Goal: Task Accomplishment & Management: Manage account settings

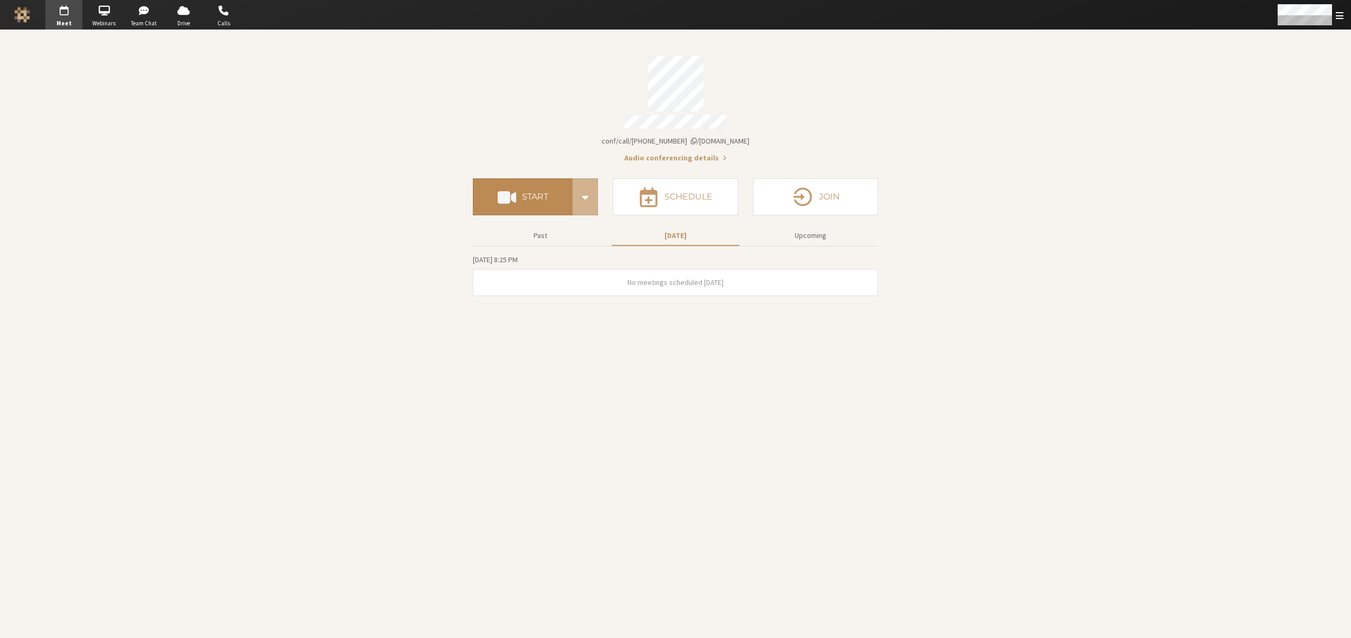
click at [537, 193] on h4 "Start" at bounding box center [535, 197] width 26 height 8
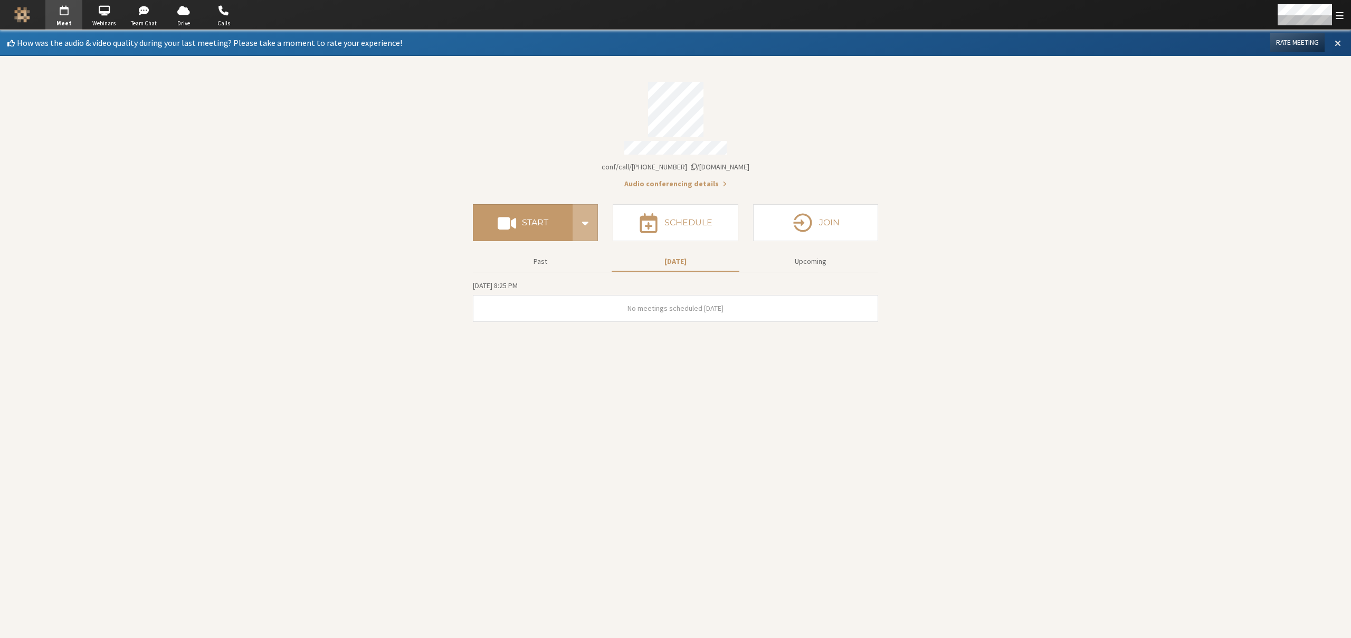
click at [1340, 36] on button at bounding box center [1337, 43] width 19 height 18
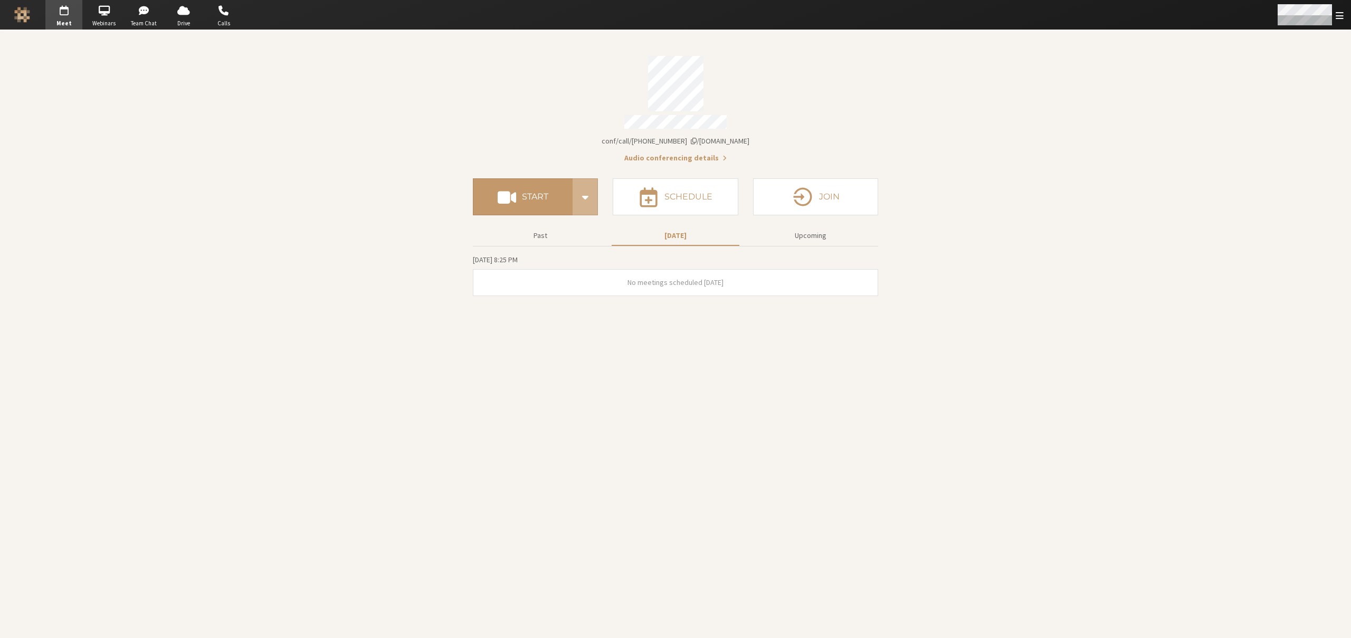
click at [1341, 13] on span "Open menu" at bounding box center [1340, 16] width 8 height 10
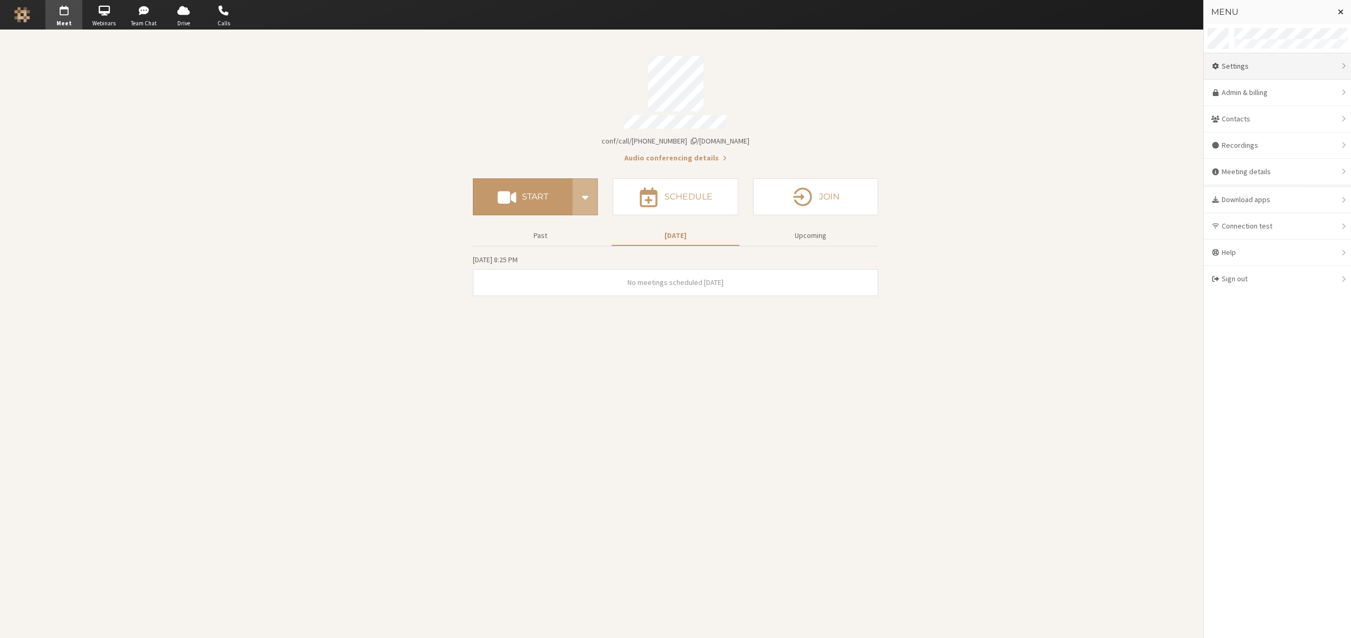
click at [1264, 71] on div "Settings" at bounding box center [1277, 66] width 147 height 26
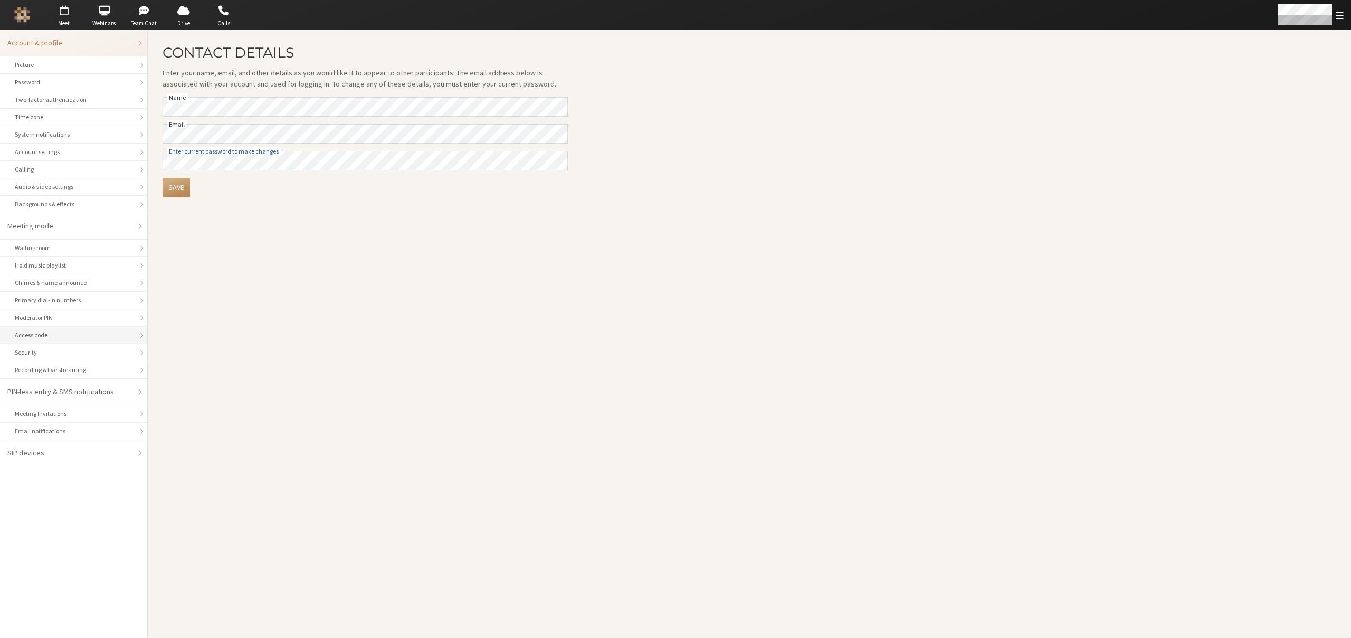
click at [39, 330] on div "Access code" at bounding box center [74, 334] width 118 height 9
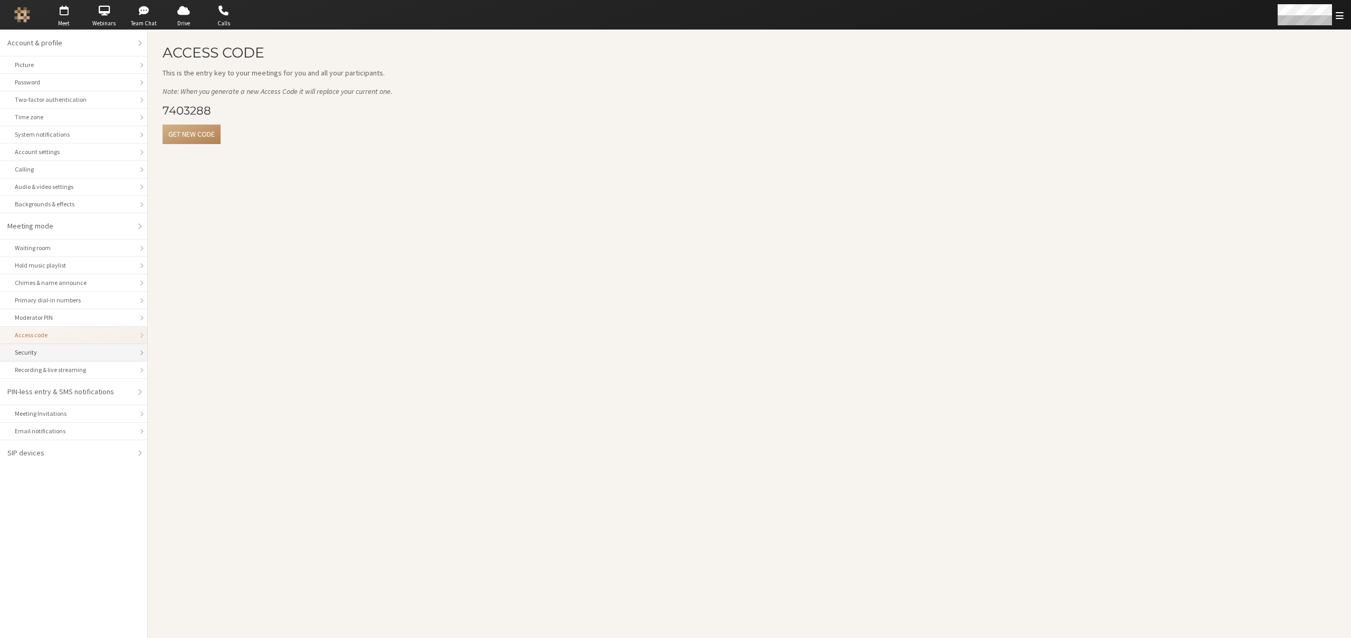
click at [61, 355] on div "Security" at bounding box center [74, 352] width 118 height 9
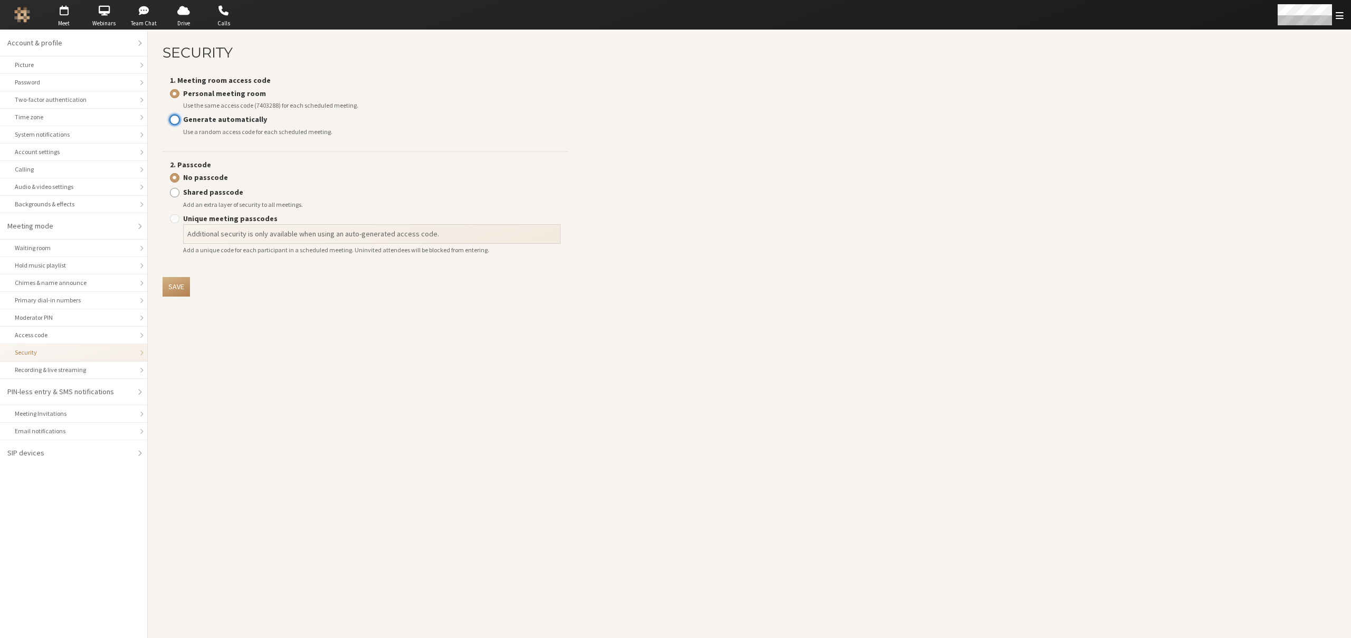
click at [171, 118] on input "Generate automatically" at bounding box center [174, 119] width 9 height 11
radio input "true"
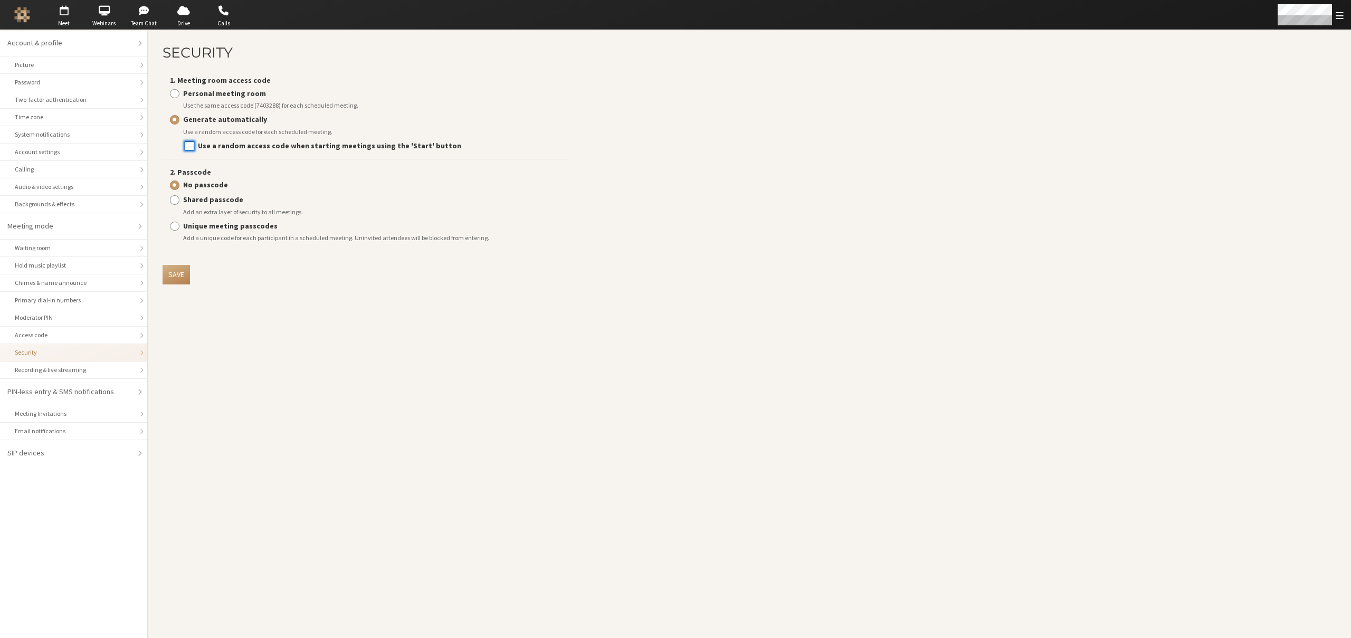
click at [188, 146] on input "Use a random access code when starting meetings using the 'Start' button" at bounding box center [189, 145] width 9 height 11
checkbox input "true"
click at [179, 279] on button "Save" at bounding box center [176, 275] width 27 height 20
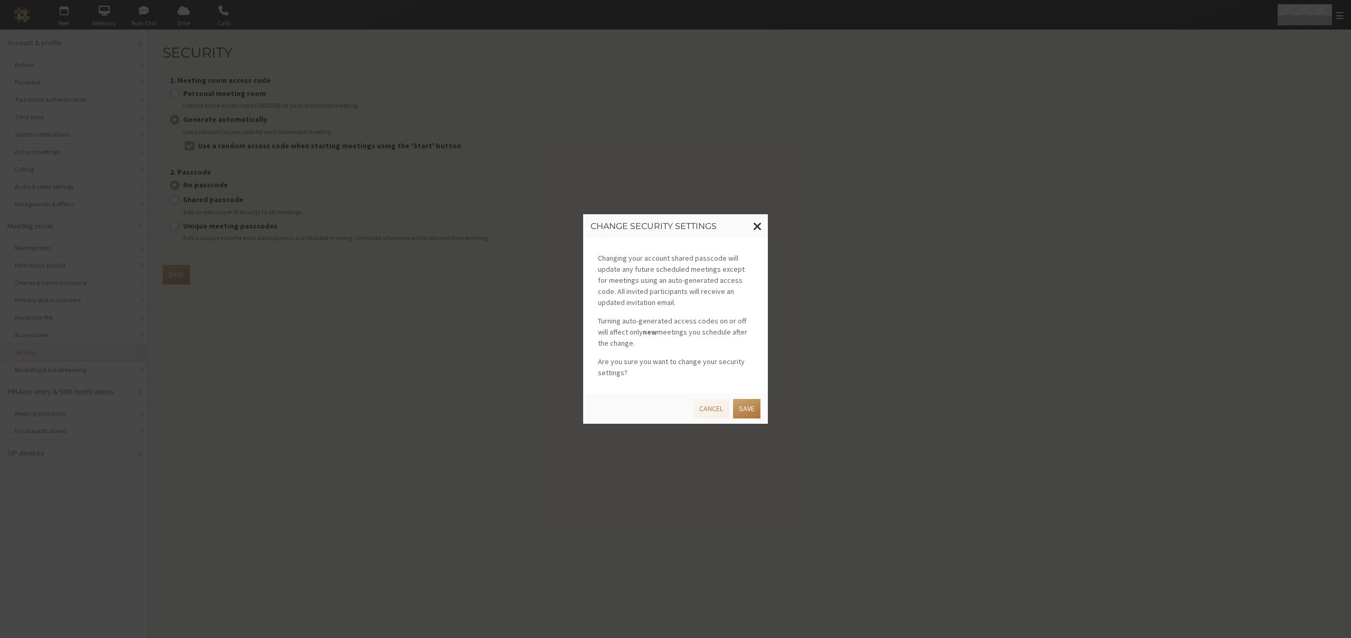
click at [743, 412] on button "Save" at bounding box center [746, 409] width 27 height 20
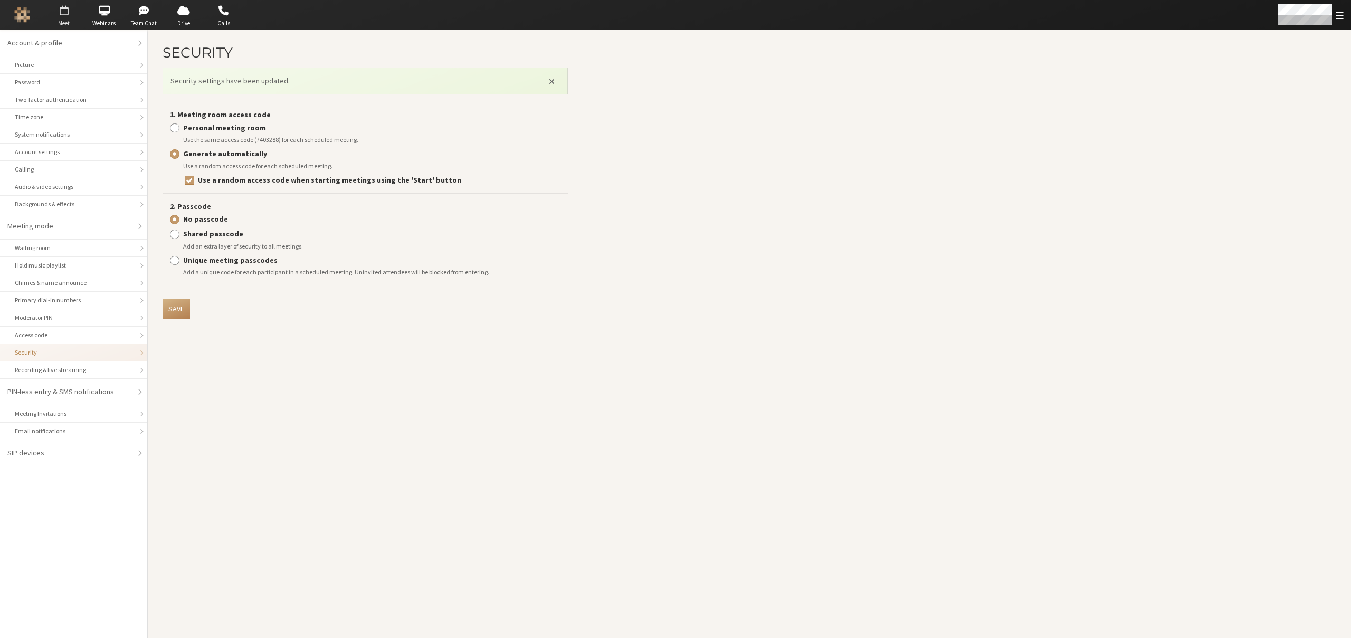
click at [70, 19] on span "Meet" at bounding box center [63, 23] width 37 height 9
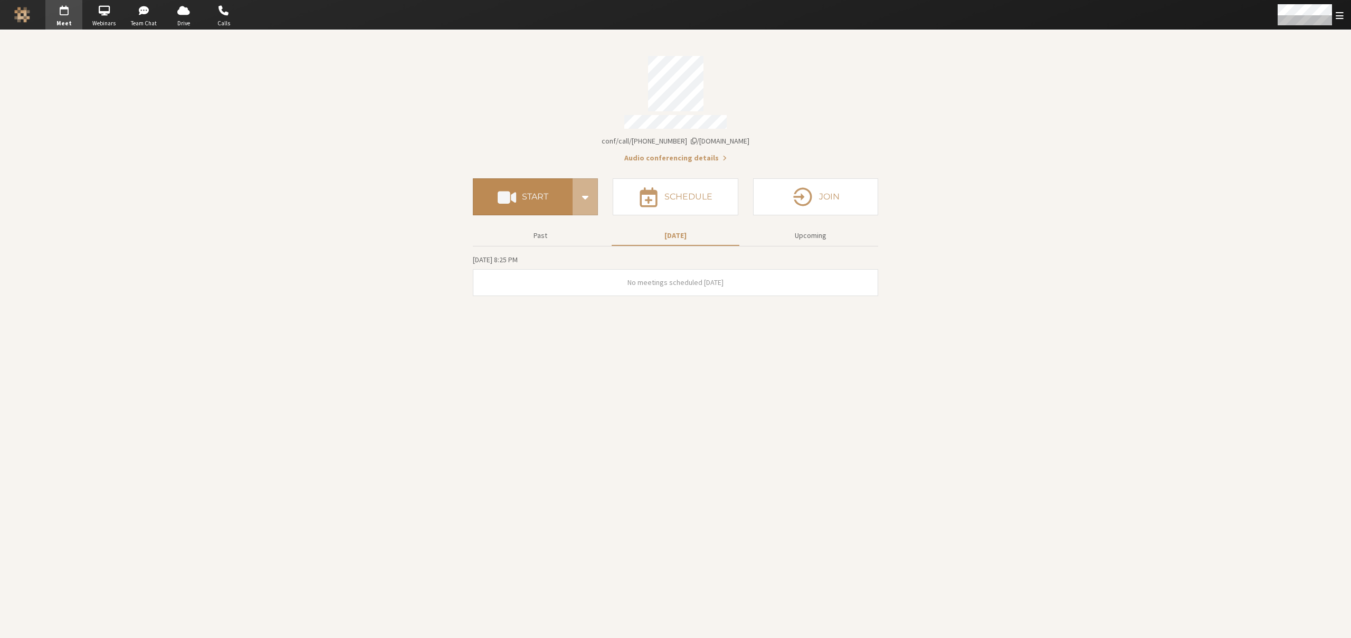
click at [551, 185] on button "Start" at bounding box center [523, 196] width 100 height 37
click at [523, 193] on h4 "Start" at bounding box center [535, 197] width 26 height 8
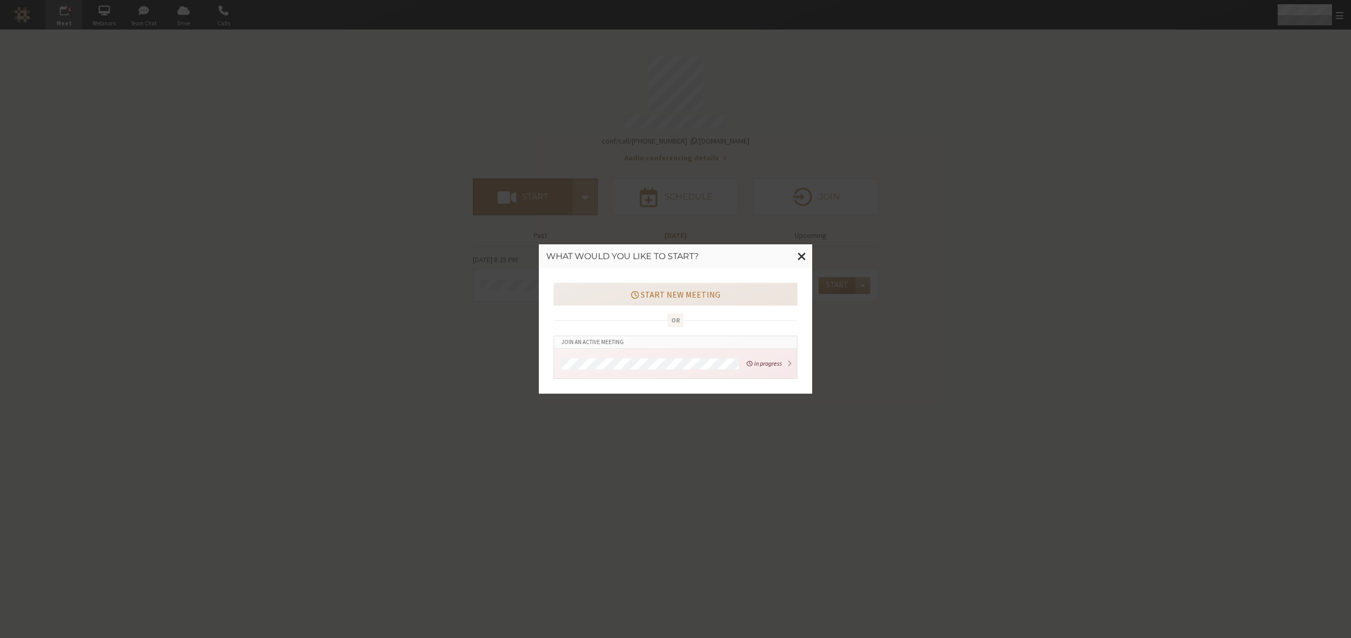
click at [660, 288] on button "Start new meeting" at bounding box center [676, 294] width 244 height 22
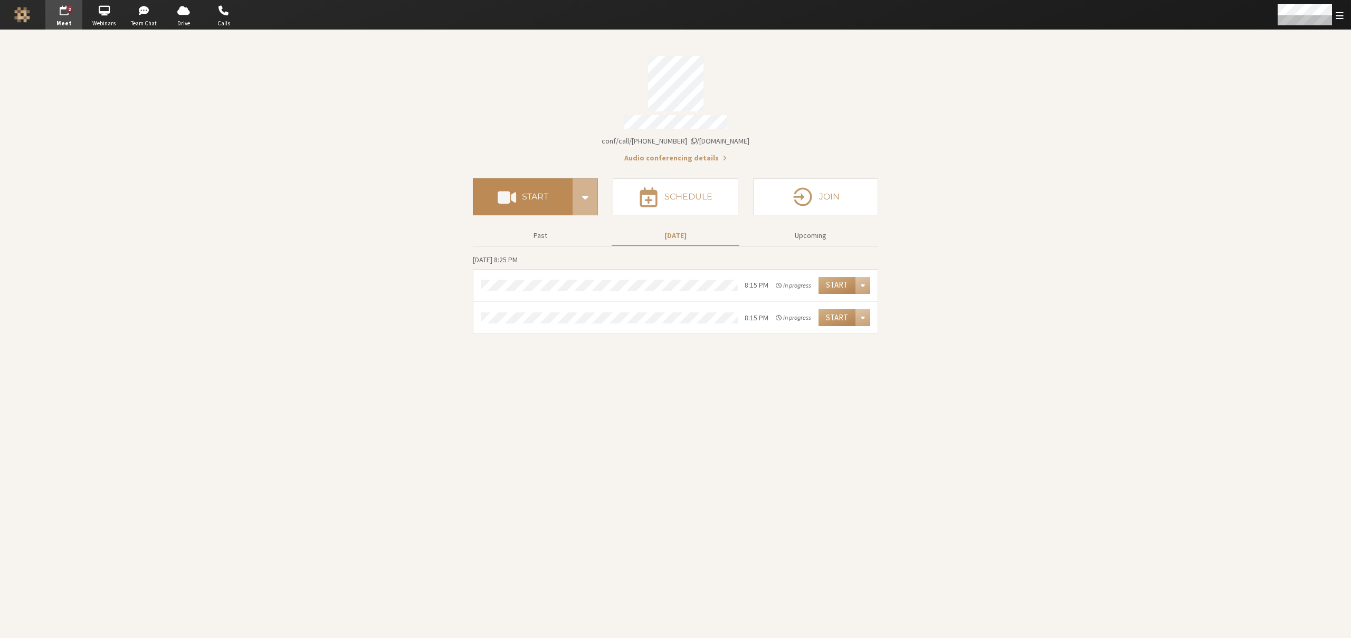
click at [522, 196] on h4 "Start" at bounding box center [535, 197] width 26 height 8
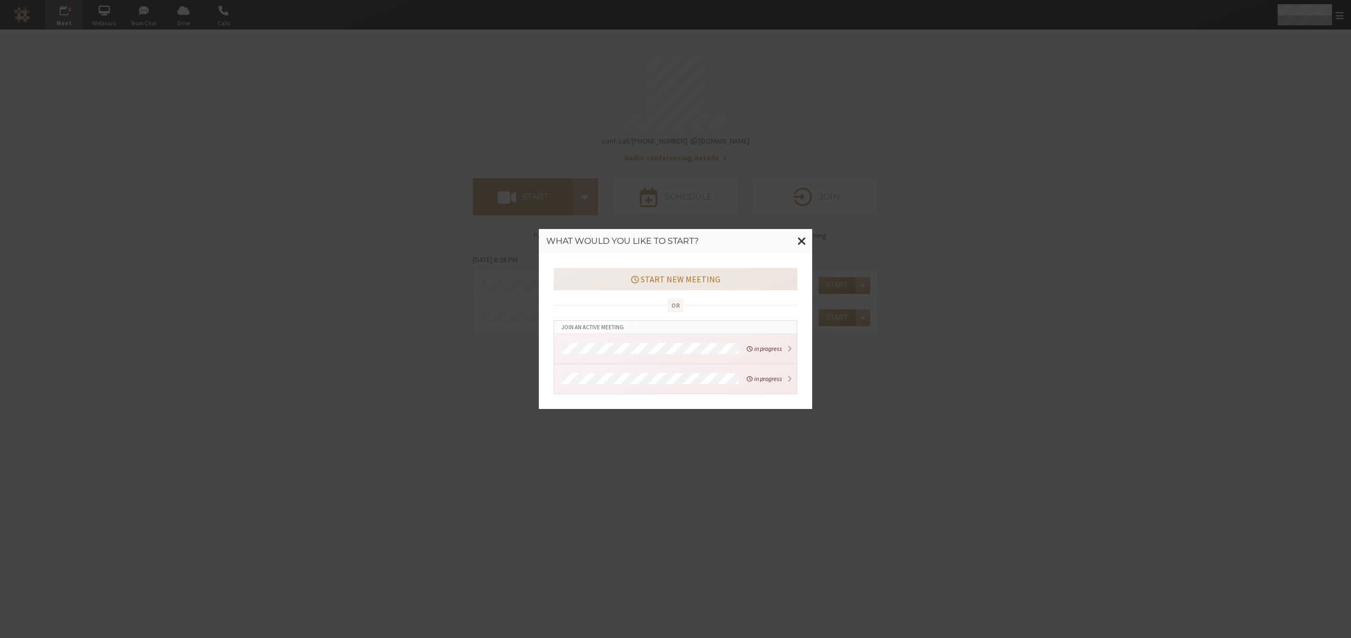
click at [675, 283] on button "Start new meeting" at bounding box center [676, 279] width 244 height 22
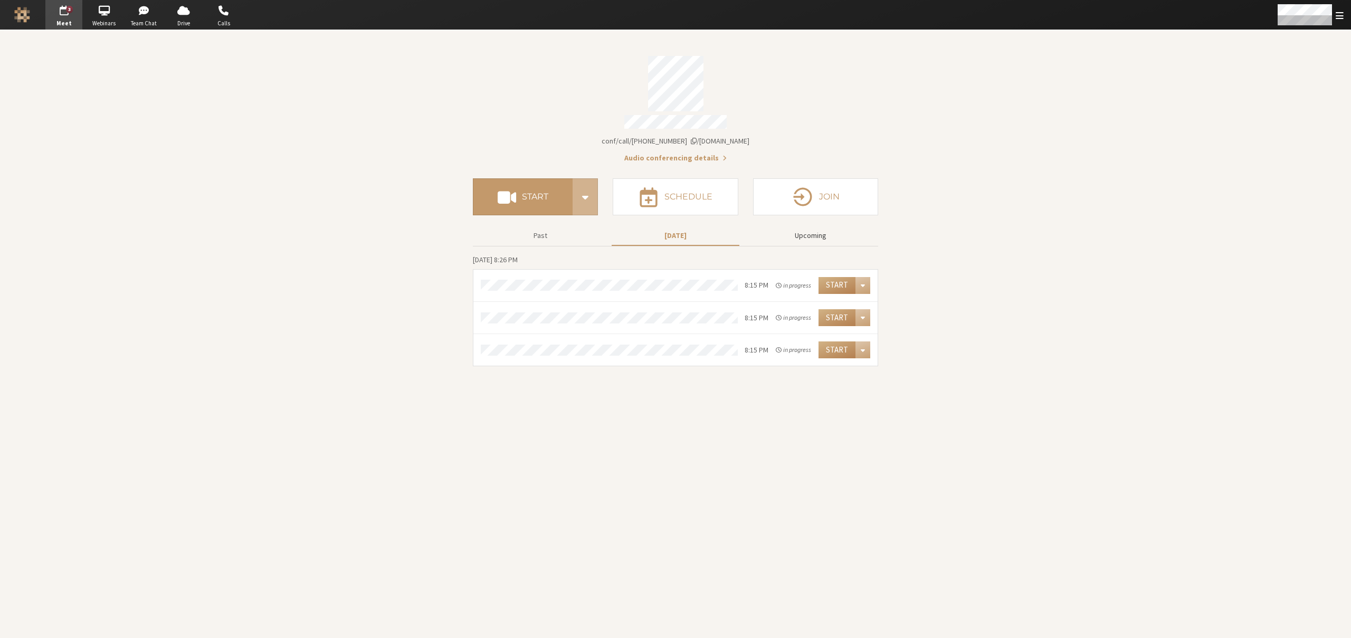
click at [806, 231] on button "Upcoming" at bounding box center [811, 235] width 128 height 18
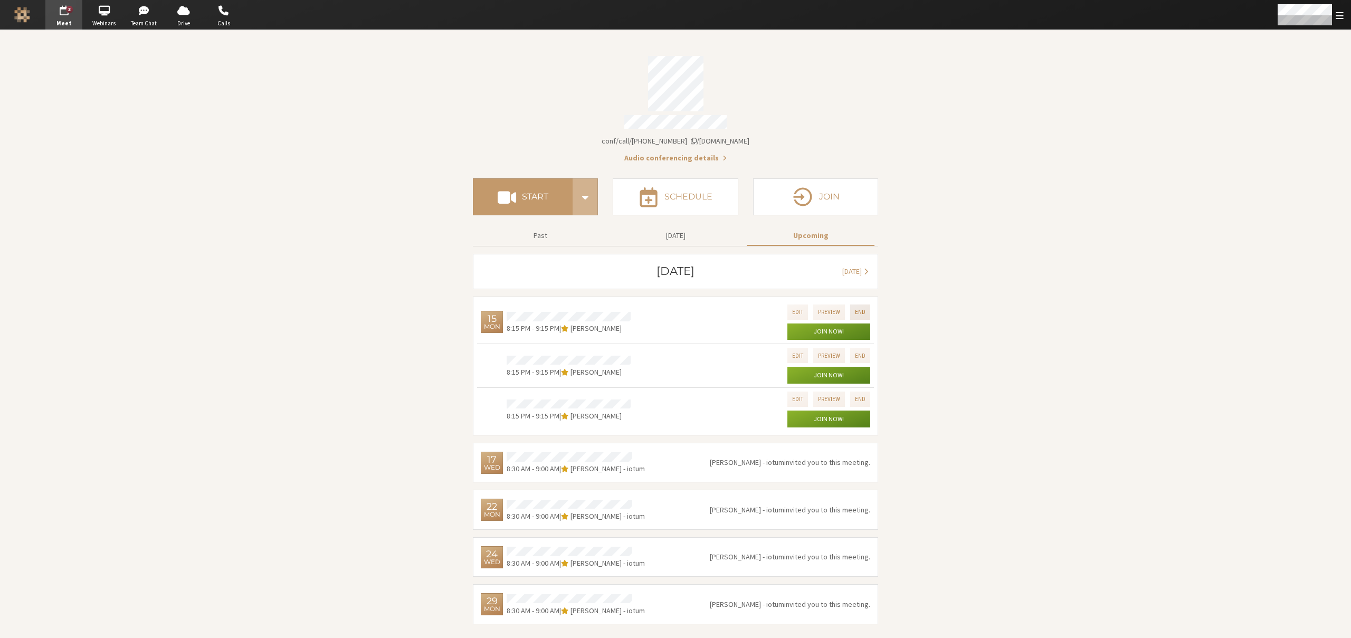
click at [862, 306] on button "End" at bounding box center [860, 311] width 20 height 15
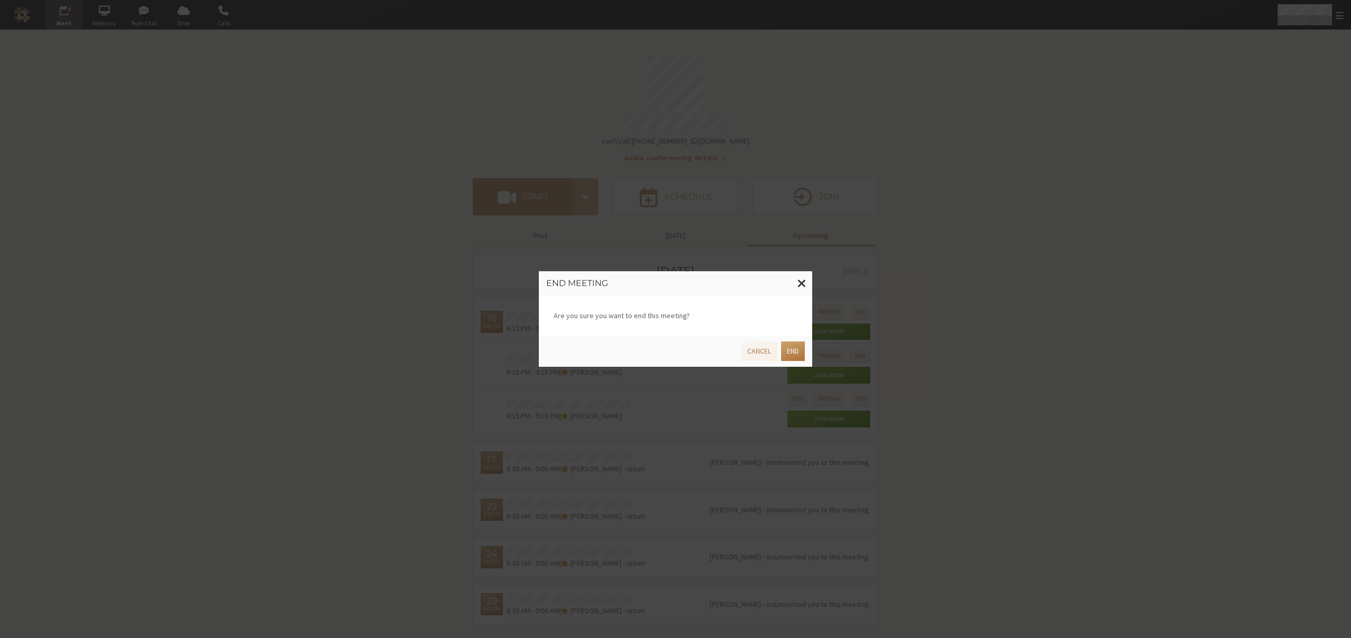
click at [798, 345] on button "End" at bounding box center [793, 351] width 24 height 20
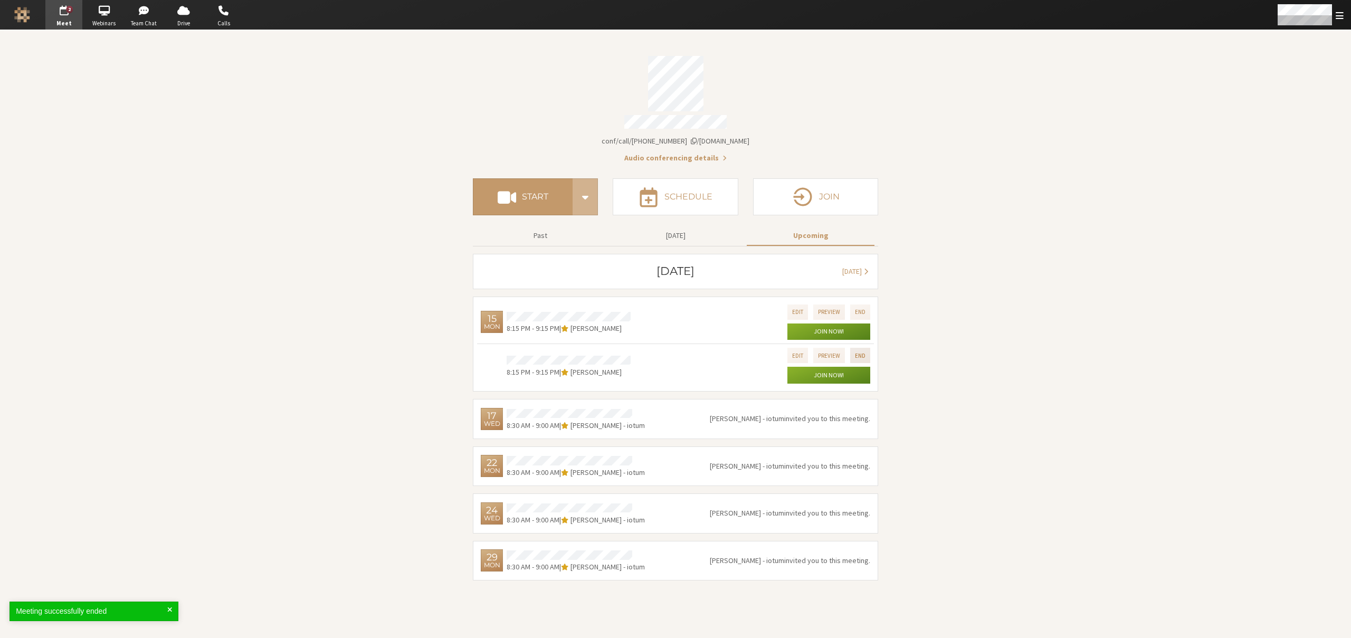
click at [861, 356] on button "End" at bounding box center [860, 355] width 20 height 15
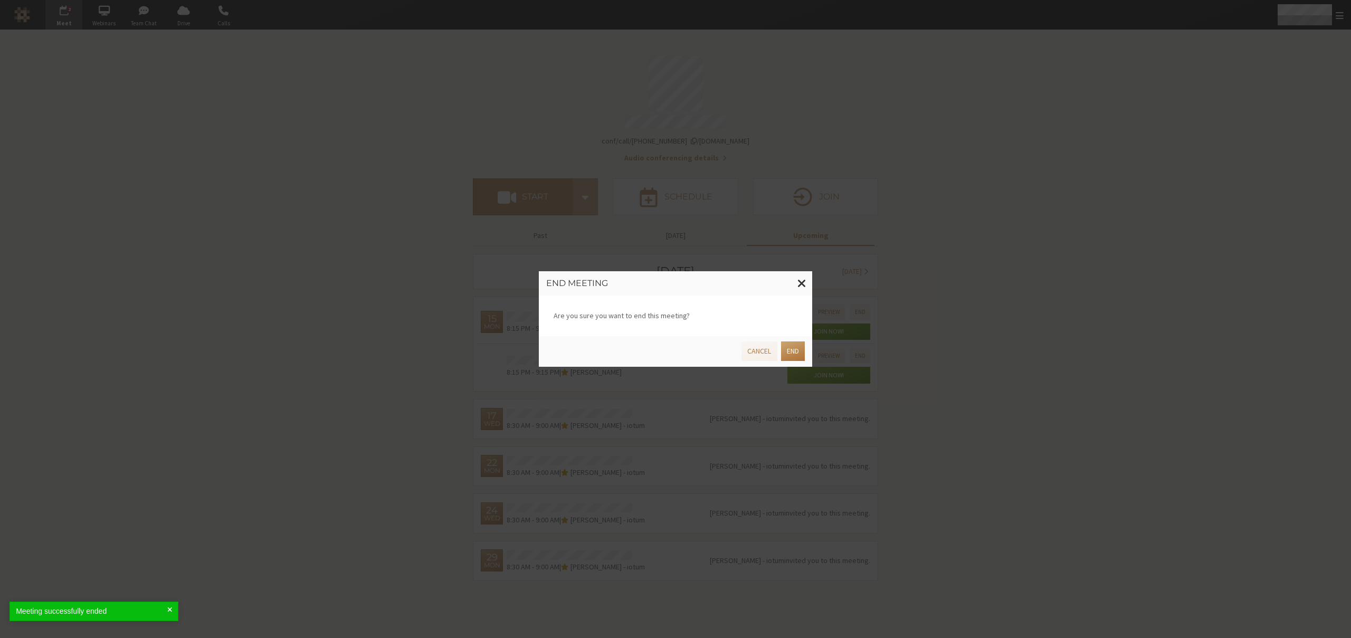
click at [795, 354] on button "End" at bounding box center [793, 351] width 24 height 20
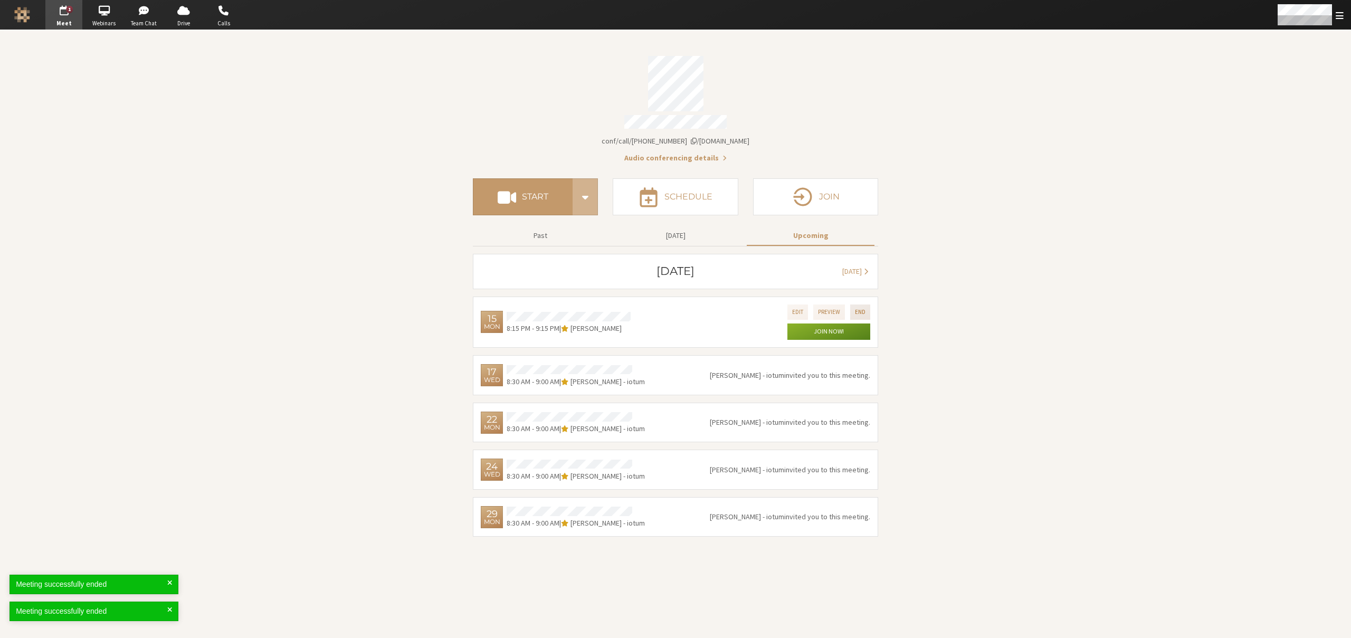
click at [858, 310] on button "End" at bounding box center [860, 311] width 20 height 15
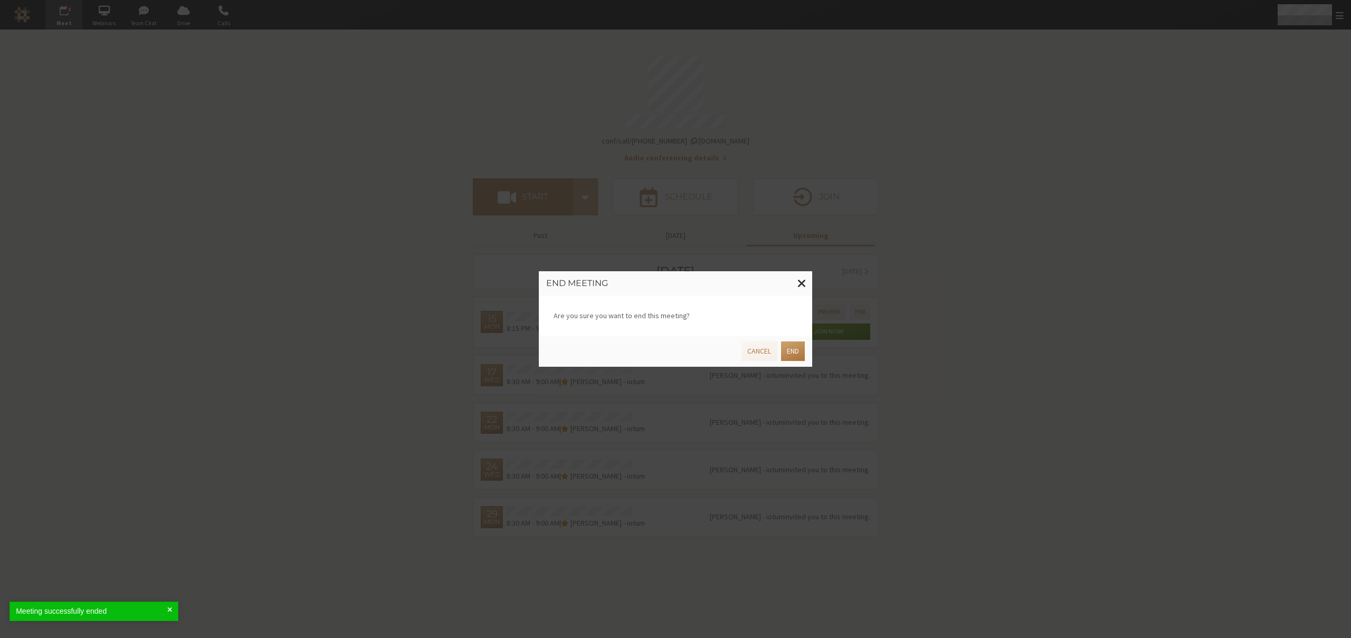
click at [786, 351] on button "End" at bounding box center [793, 351] width 24 height 20
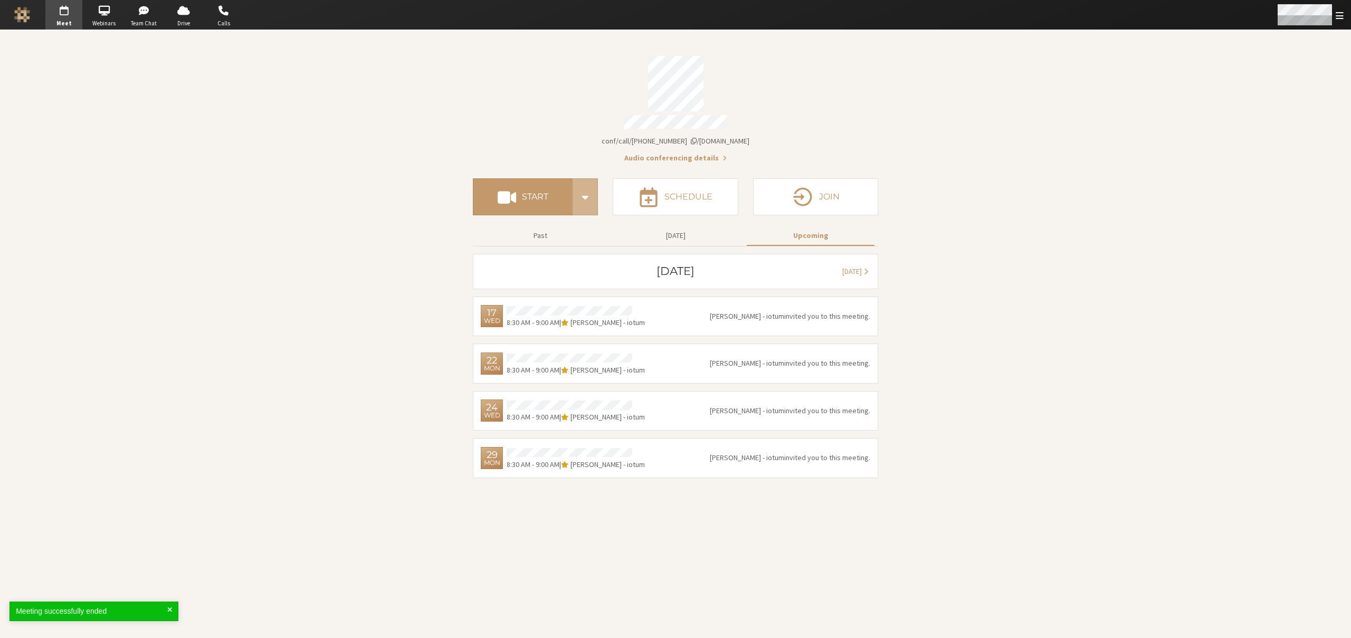
click at [1336, 18] on span "Open menu" at bounding box center [1340, 16] width 8 height 10
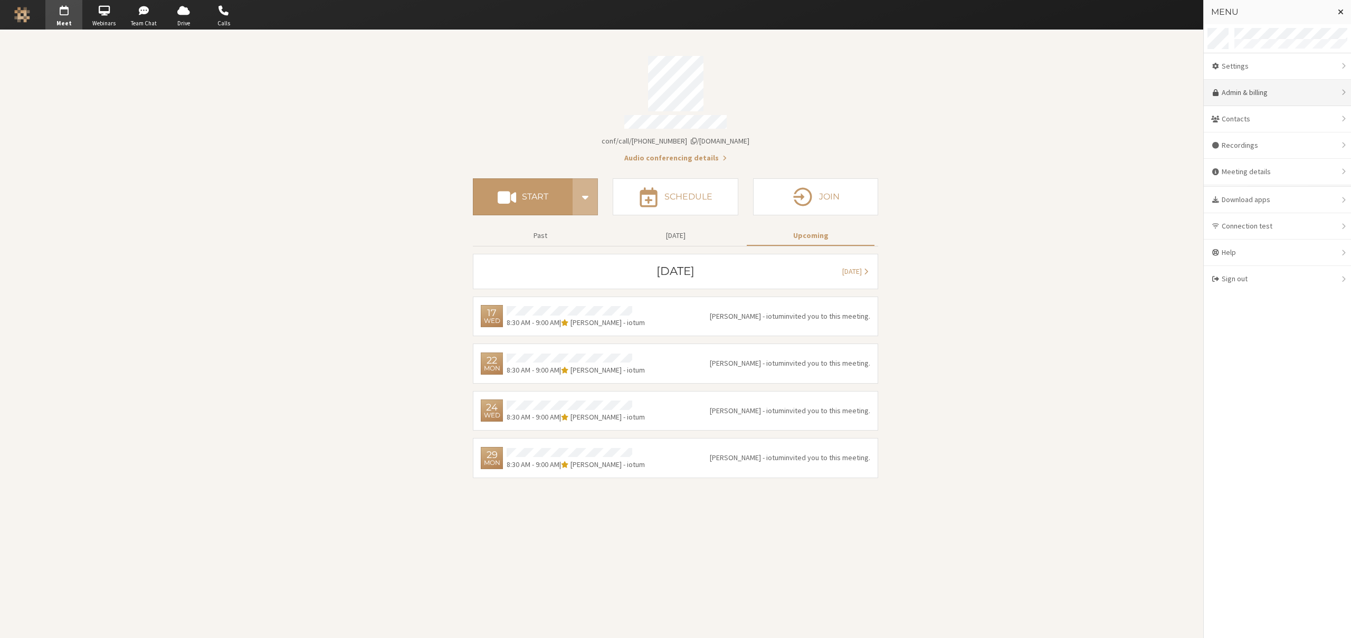
click at [1273, 92] on link "Admin & billing" at bounding box center [1277, 93] width 147 height 26
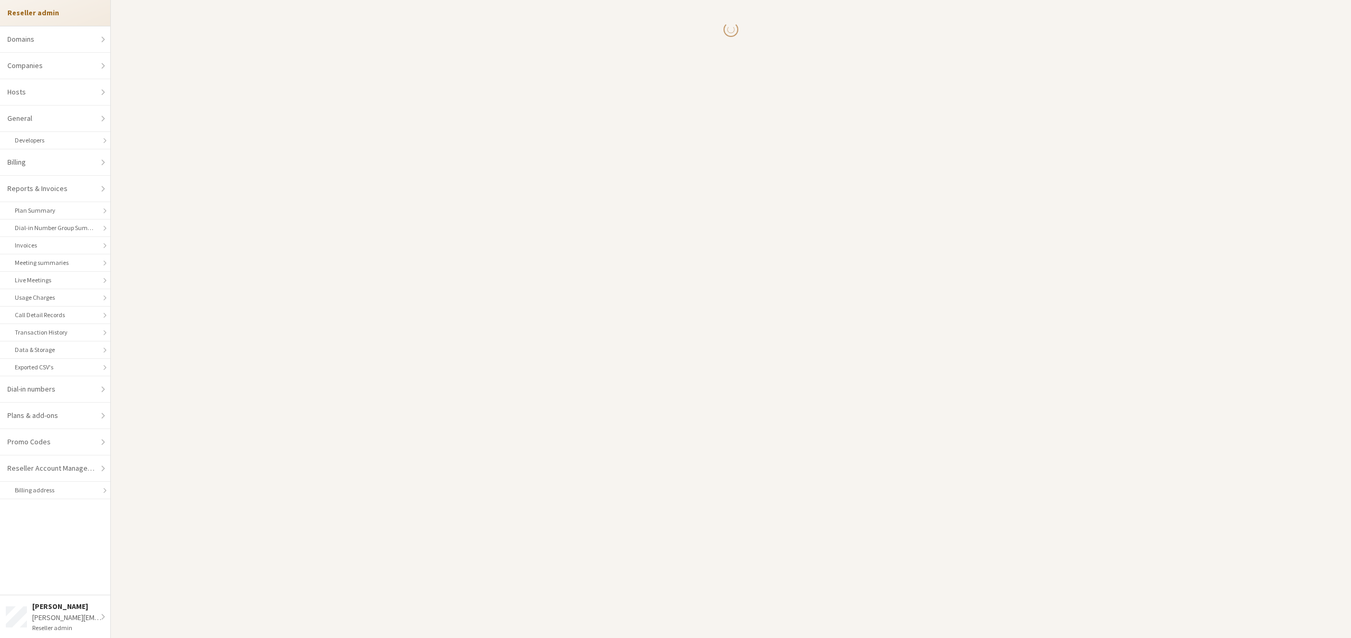
select select "10"
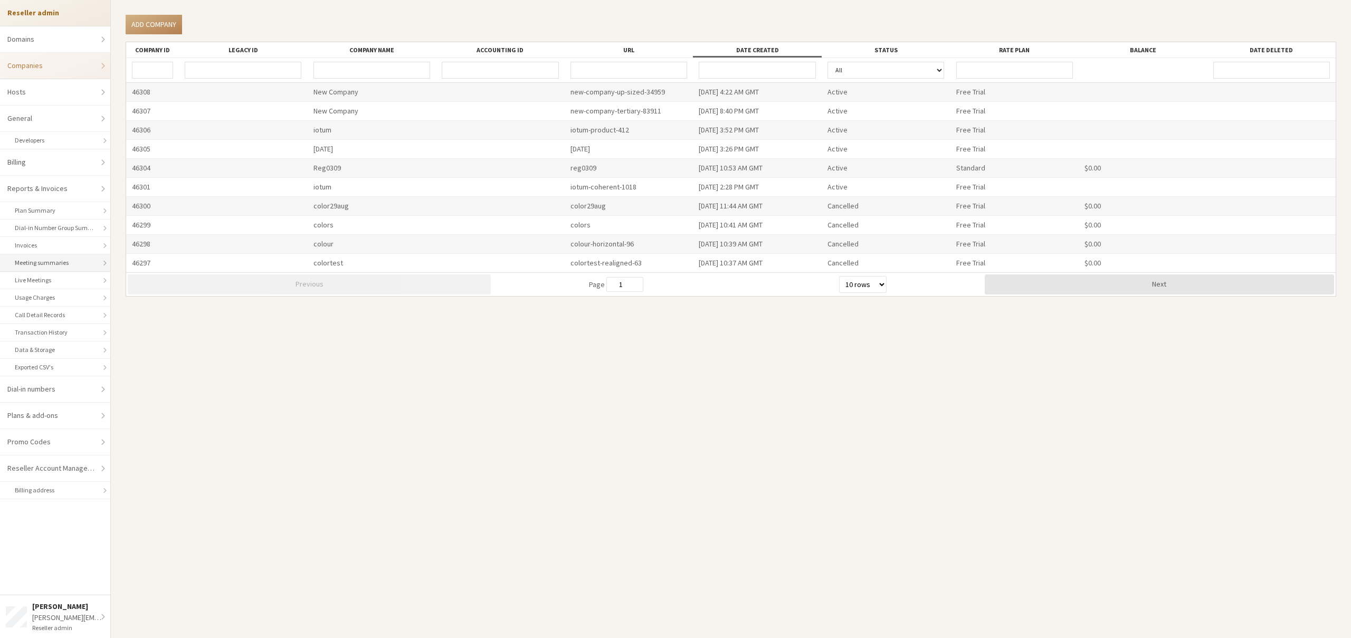
click at [43, 264] on link "Meeting summaries" at bounding box center [55, 262] width 110 height 17
select select "25"
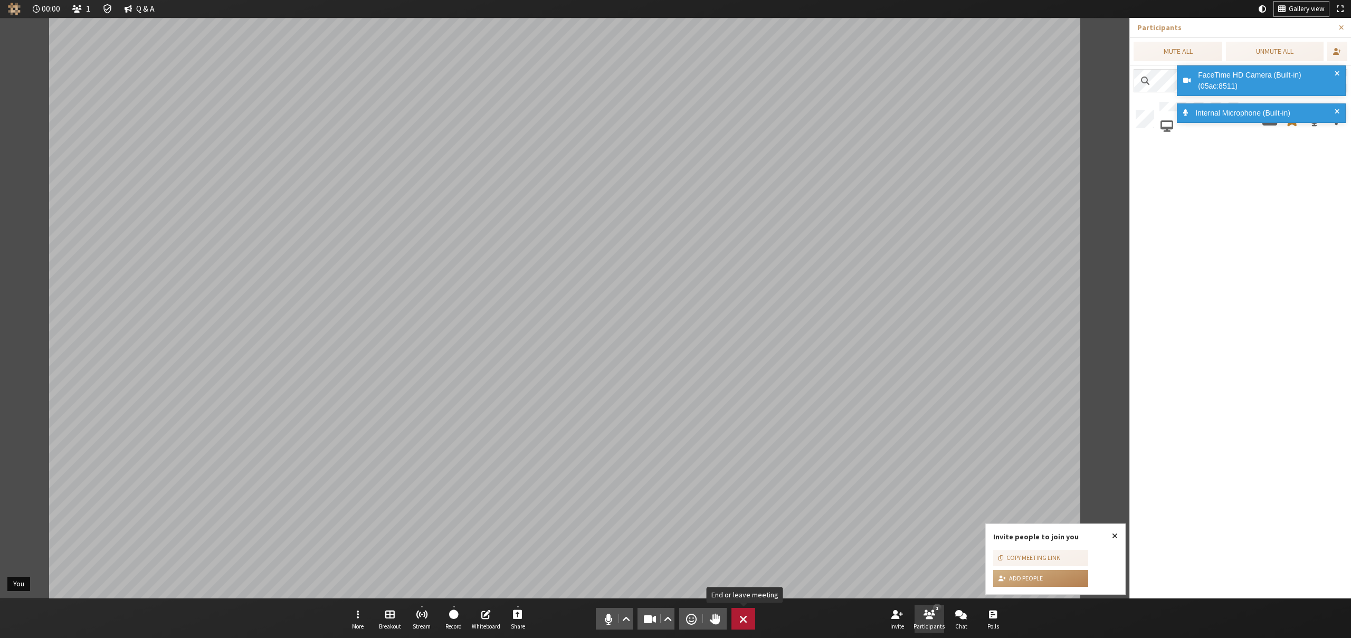
click at [742, 619] on span "End or leave meeting" at bounding box center [743, 619] width 8 height 15
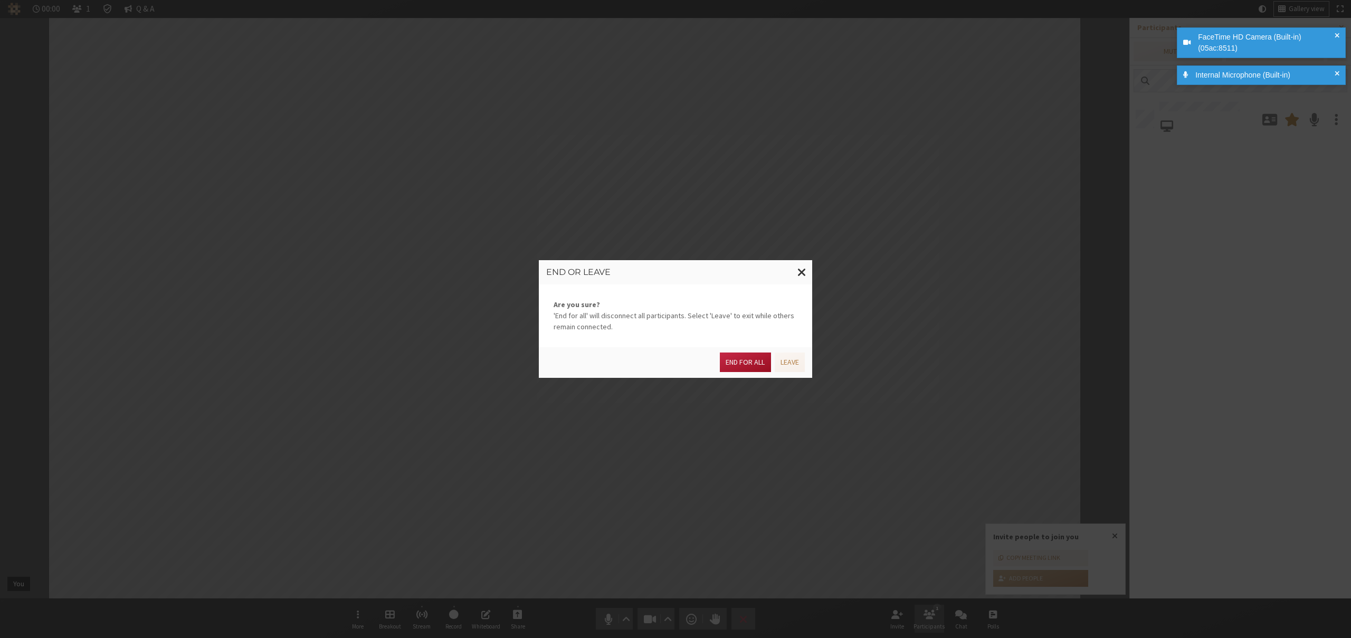
click at [728, 366] on button "End for all" at bounding box center [745, 362] width 51 height 20
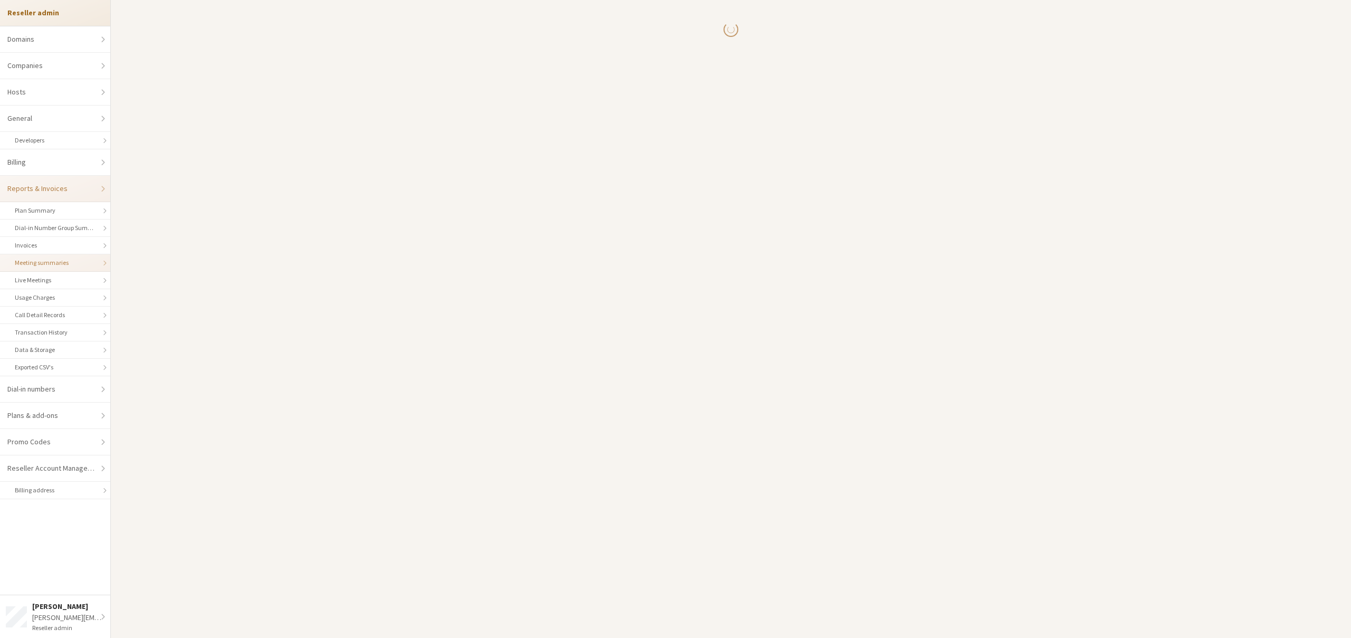
select select "25"
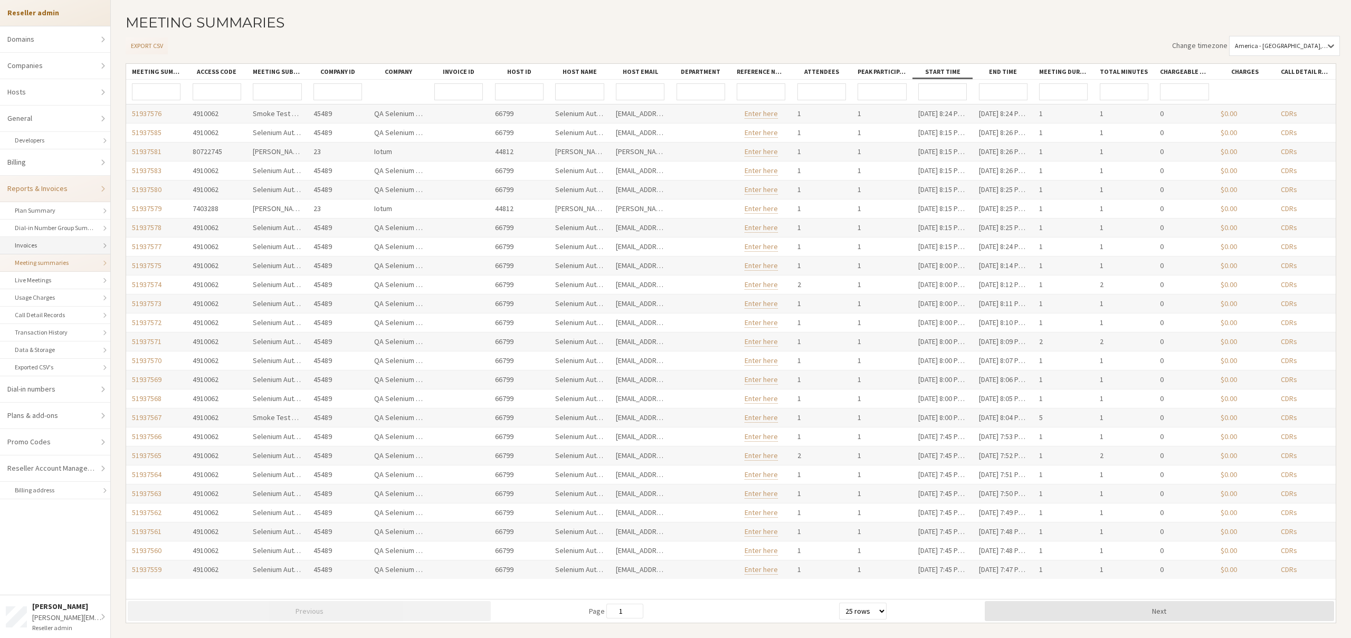
click at [25, 240] on link "Invoices" at bounding box center [55, 245] width 110 height 17
select select "25"
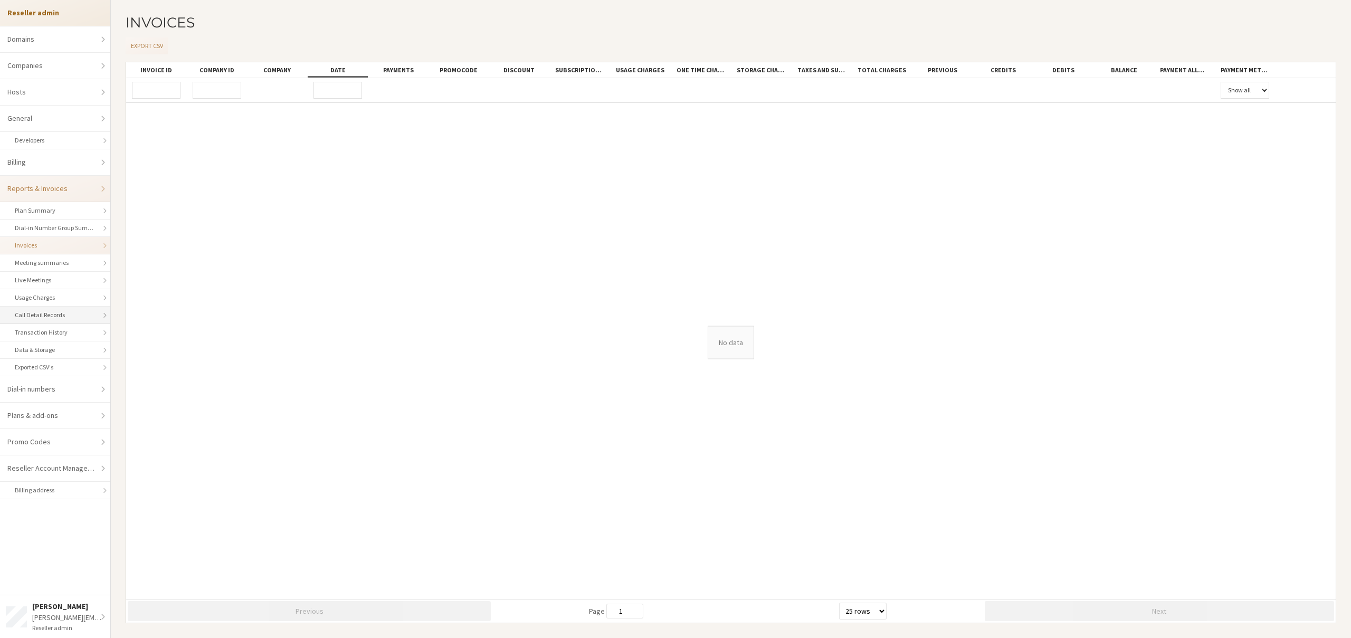
click at [37, 310] on link "Call Detail Records" at bounding box center [55, 315] width 110 height 17
select select "25"
